Goal: Task Accomplishment & Management: Use online tool/utility

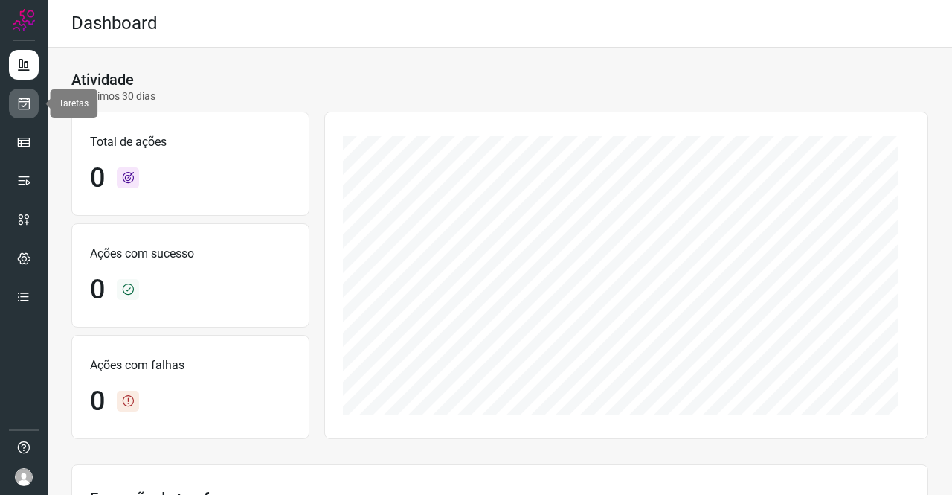
click at [25, 97] on icon at bounding box center [24, 103] width 16 height 15
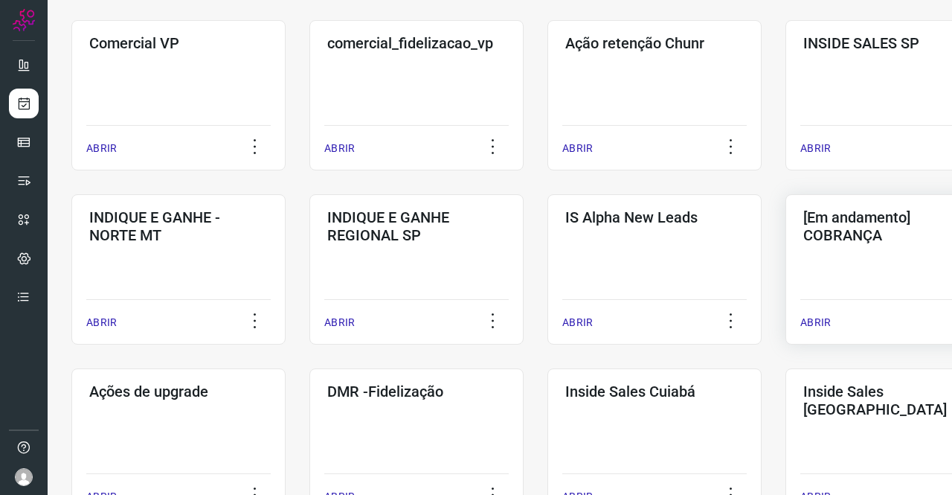
click at [835, 220] on h3 "[Em andamento] COBRANÇA" at bounding box center [893, 226] width 179 height 36
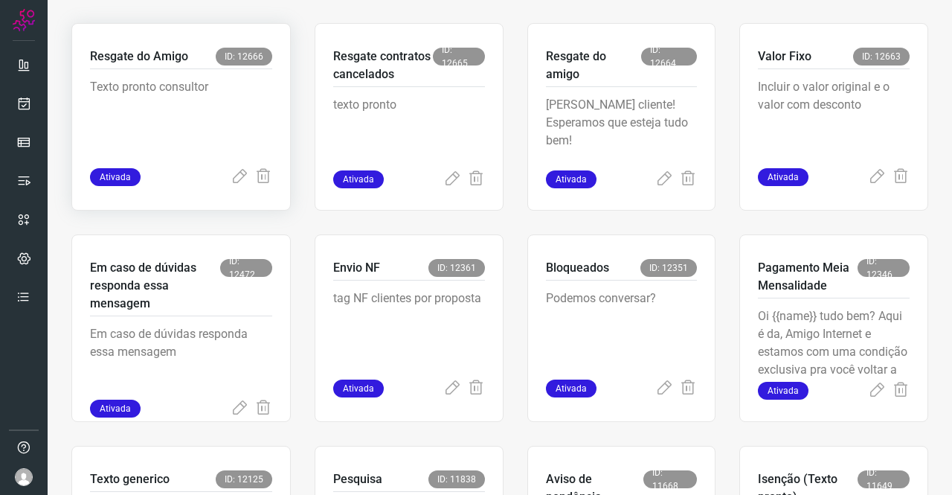
scroll to position [533, 0]
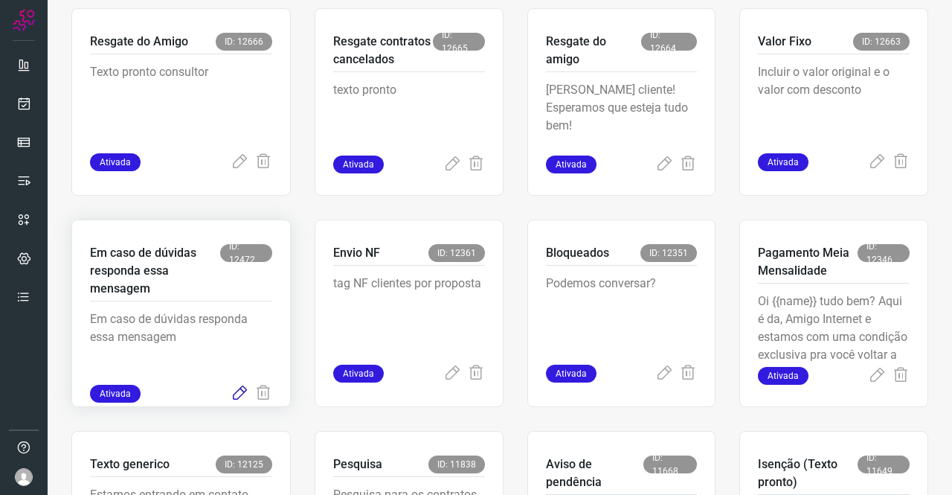
click at [240, 389] on icon at bounding box center [240, 394] width 18 height 18
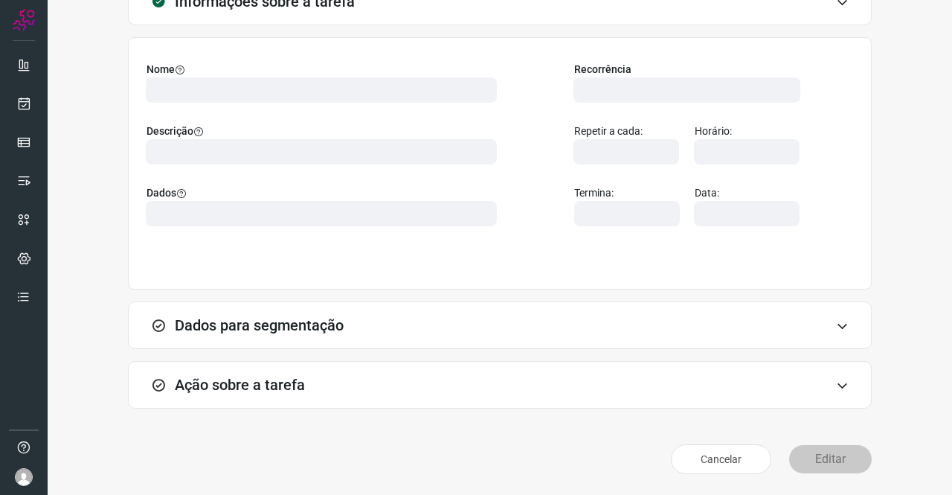
scroll to position [86, 0]
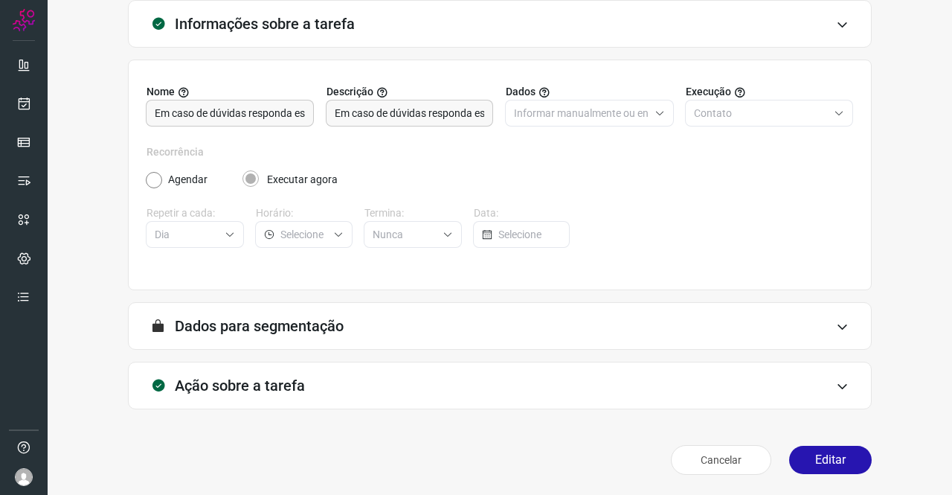
type input "Texto generico"
type input "Cobrança"
click at [219, 364] on div "Ação sobre a tarefa" at bounding box center [500, 386] width 744 height 48
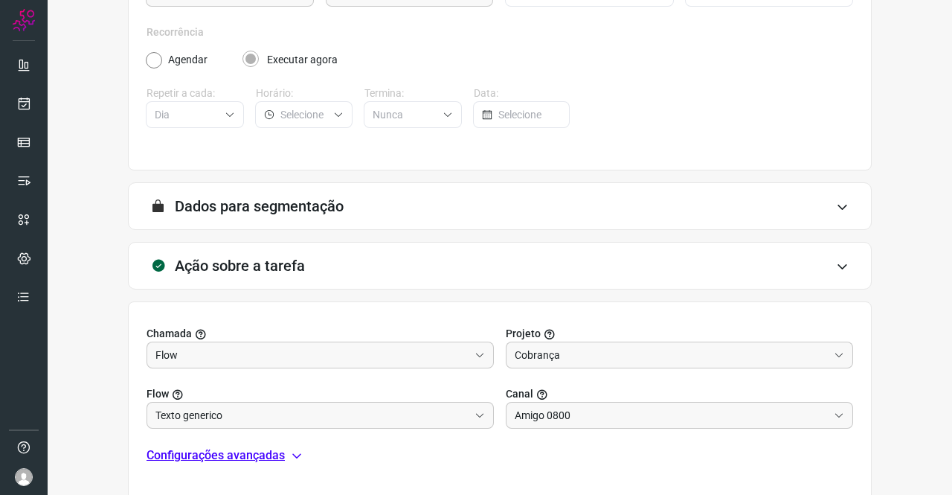
scroll to position [309, 0]
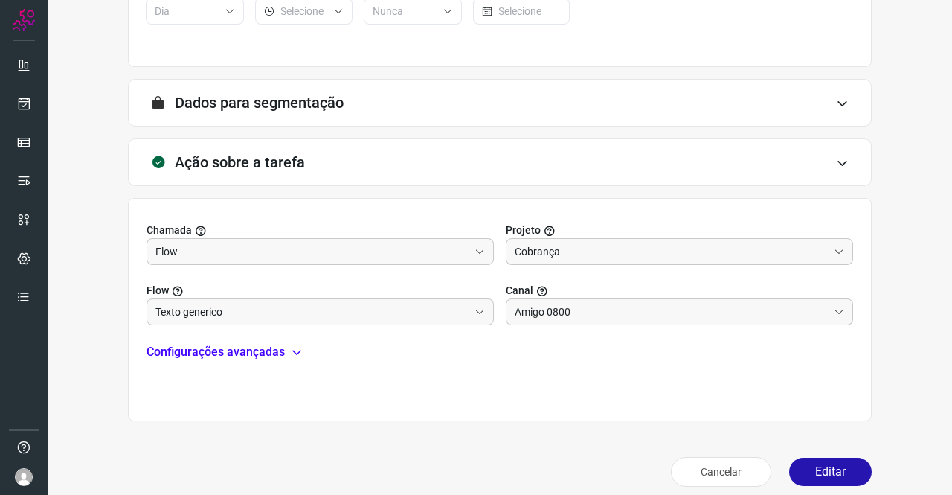
click at [219, 346] on p "Configurações avançadas" at bounding box center [216, 352] width 138 height 18
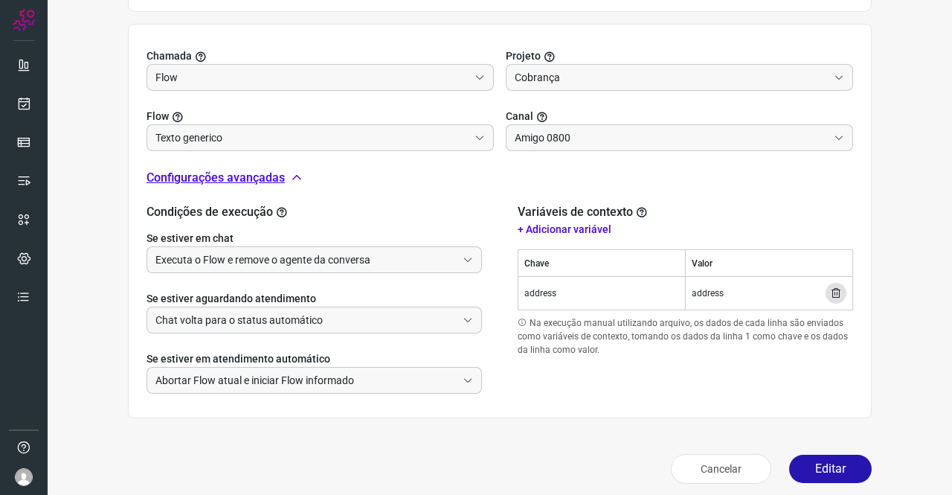
scroll to position [491, 0]
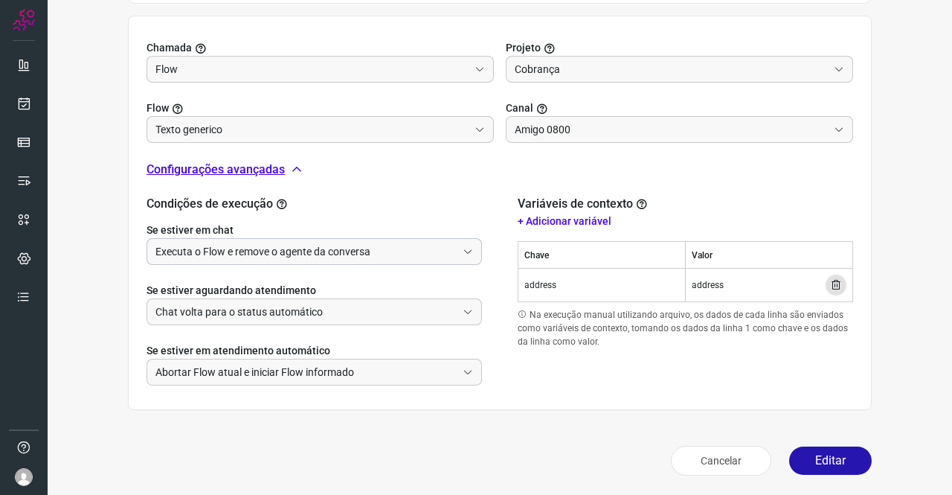
click at [285, 249] on input "Executa o Flow e remove o agente da conversa" at bounding box center [306, 251] width 301 height 25
click at [810, 462] on button "Editar" at bounding box center [830, 460] width 83 height 28
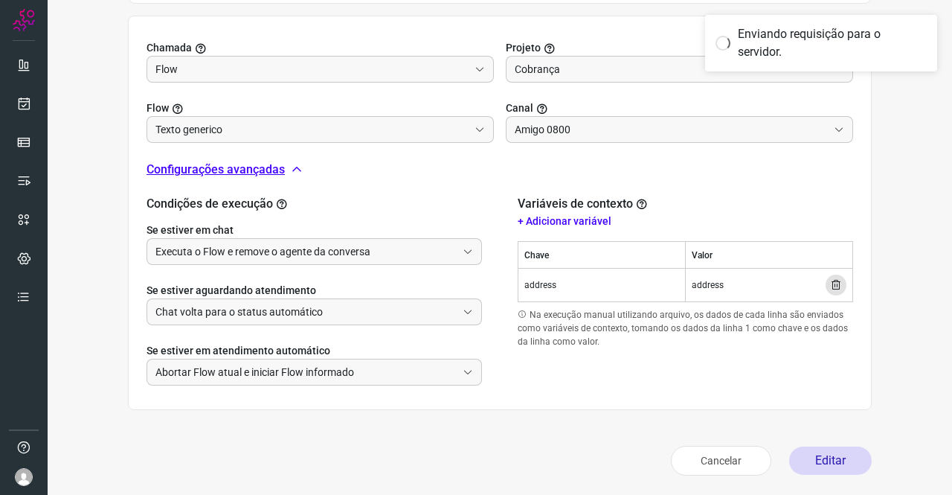
scroll to position [271, 0]
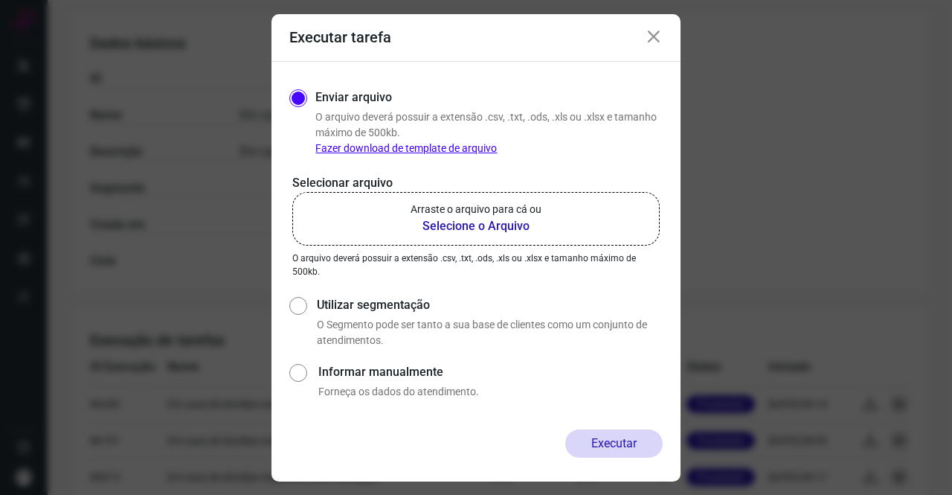
click at [441, 220] on b "Selecione o Arquivo" at bounding box center [476, 226] width 131 height 18
click at [0, 0] on input "Arraste o arquivo para cá ou Selecione o Arquivo" at bounding box center [0, 0] width 0 height 0
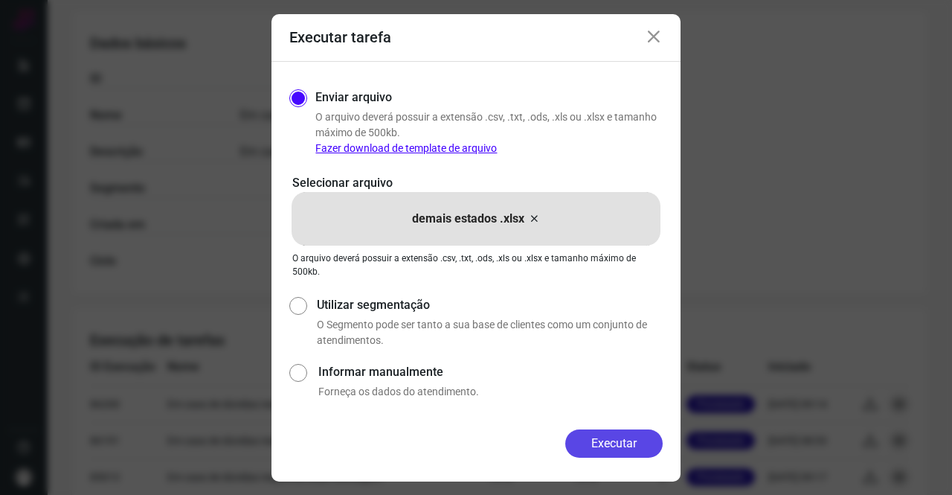
click at [615, 444] on button "Executar" at bounding box center [614, 443] width 97 height 28
